Goal: Navigation & Orientation: Find specific page/section

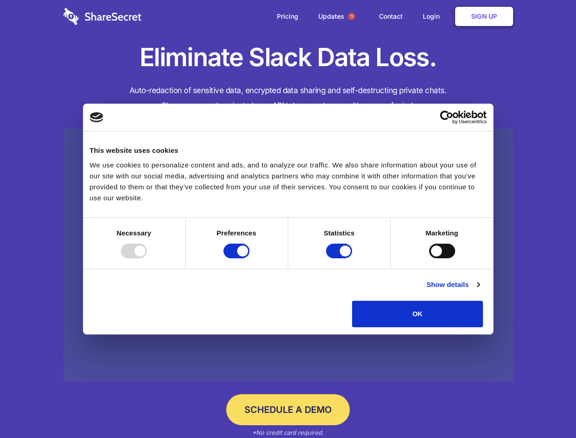
click at [147, 258] on div at bounding box center [134, 251] width 26 height 15
click at [249, 258] on input "Preferences" at bounding box center [236, 251] width 26 height 15
checkbox input "false"
click at [340, 258] on input "Statistics" at bounding box center [339, 251] width 26 height 15
checkbox input "false"
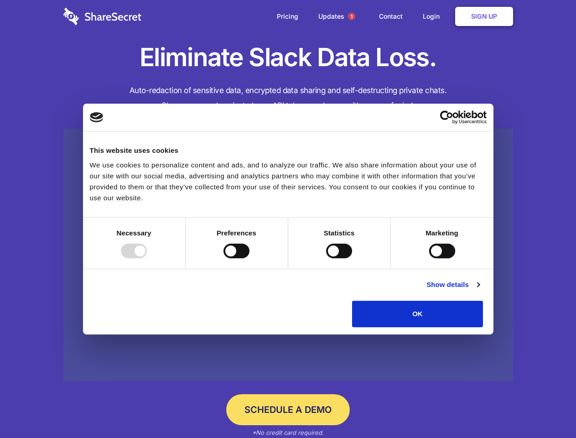
click at [429, 258] on input "Marketing" at bounding box center [442, 251] width 26 height 15
checkbox input "true"
click at [479, 290] on link "Show details" at bounding box center [452, 284] width 53 height 11
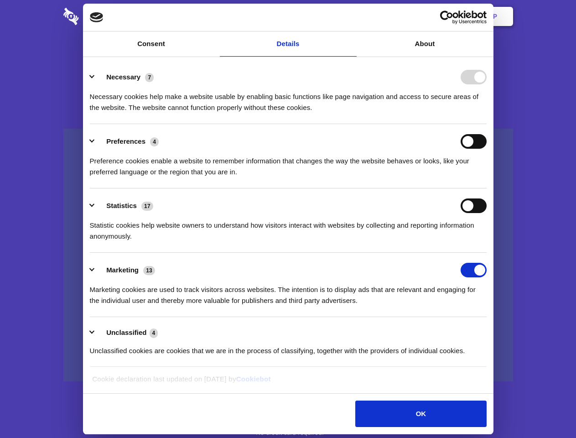
click at [487, 124] on li "Necessary 7 Necessary cookies help make a website usable by enabling basic func…" at bounding box center [288, 92] width 397 height 64
click at [351, 16] on span "1" at bounding box center [351, 16] width 7 height 7
